Goal: Task Accomplishment & Management: Manage account settings

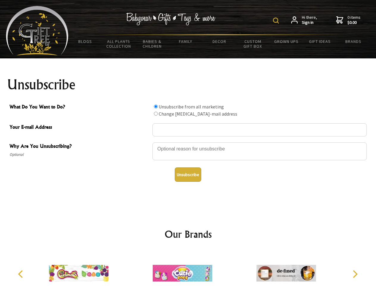
click at [277, 21] on img at bounding box center [276, 21] width 6 height 6
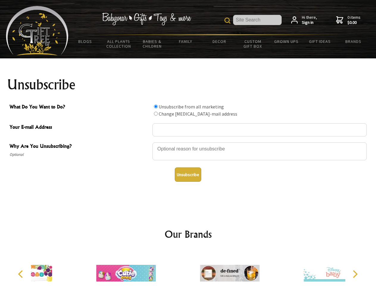
click at [188, 142] on div at bounding box center [259, 152] width 214 height 21
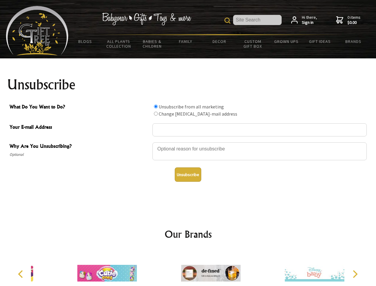
click at [156, 106] on input "What Do You Want to Do?" at bounding box center [156, 106] width 4 height 4
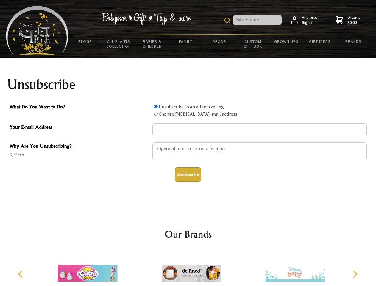
click at [156, 113] on input "What Do You Want to Do?" at bounding box center [156, 114] width 4 height 4
radio input "true"
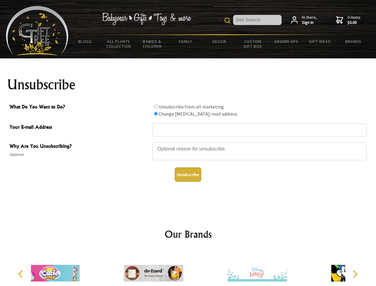
click at [188, 174] on button "Unsubscribe" at bounding box center [188, 174] width 26 height 14
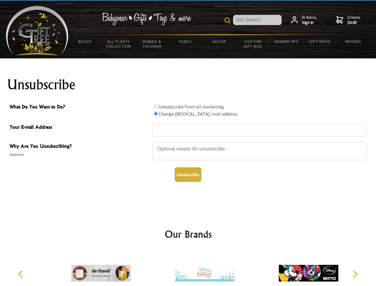
click at [188, 268] on img at bounding box center [204, 272] width 59 height 45
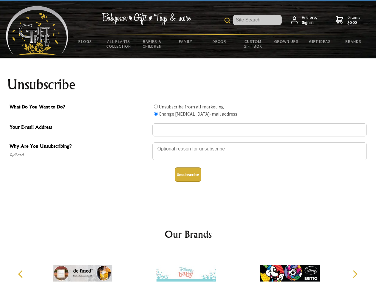
click at [21, 274] on icon "Previous" at bounding box center [21, 274] width 8 height 8
click at [355, 274] on icon "Next" at bounding box center [354, 274] width 8 height 8
